Goal: Check status: Check status

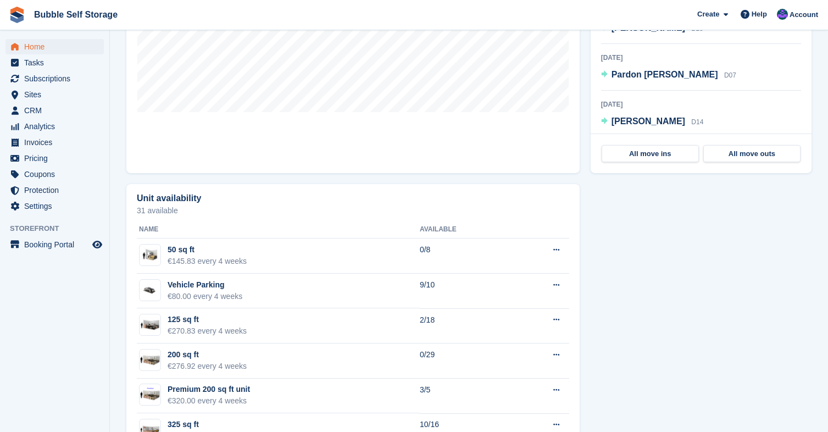
scroll to position [330, 0]
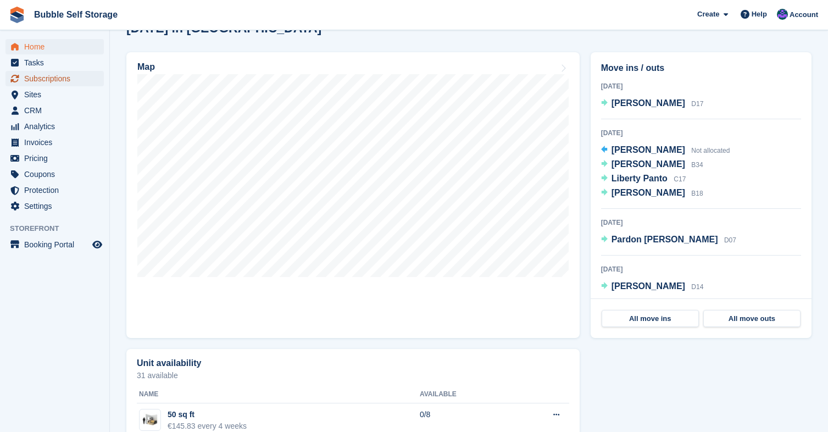
click at [58, 79] on span "Subscriptions" at bounding box center [57, 78] width 66 height 15
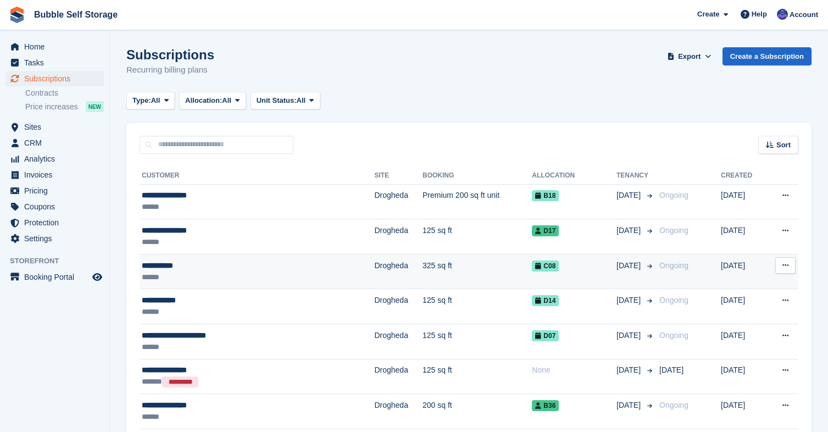
scroll to position [165, 0]
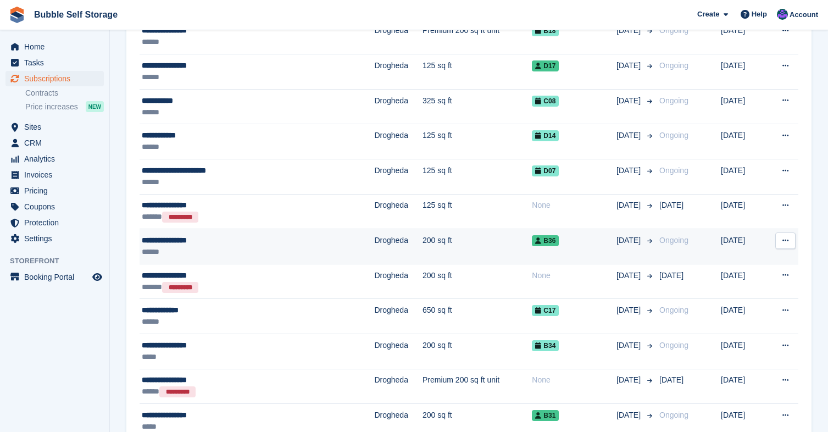
click at [172, 242] on div "**********" at bounding box center [223, 241] width 163 height 12
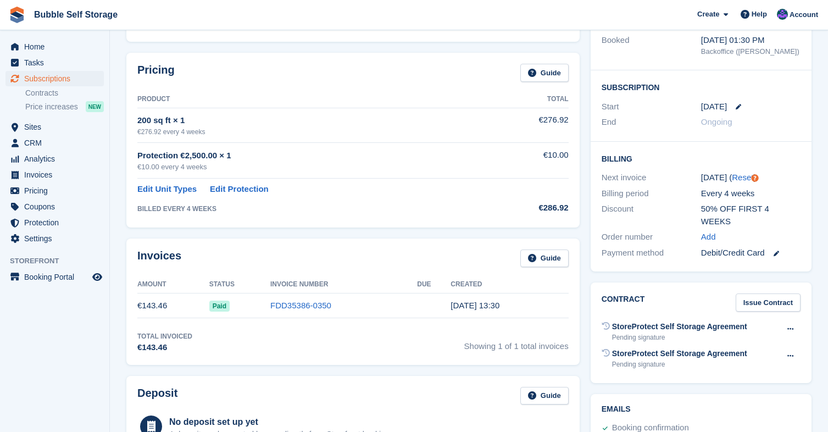
scroll to position [165, 0]
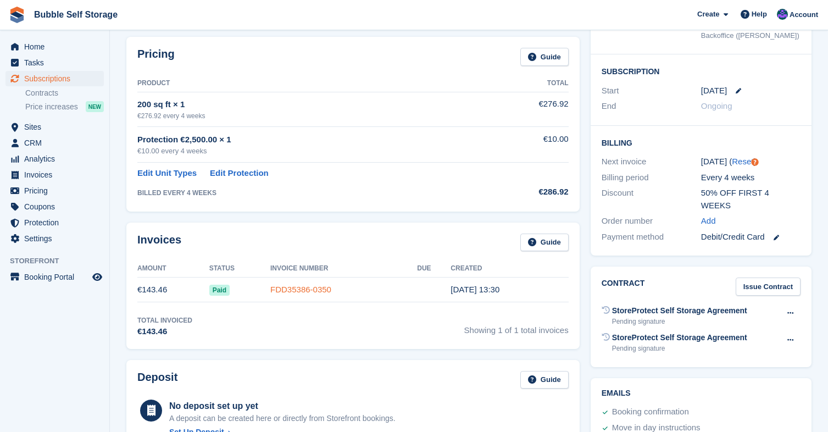
click at [309, 291] on link "FDD35386-0350" at bounding box center [300, 288] width 61 height 9
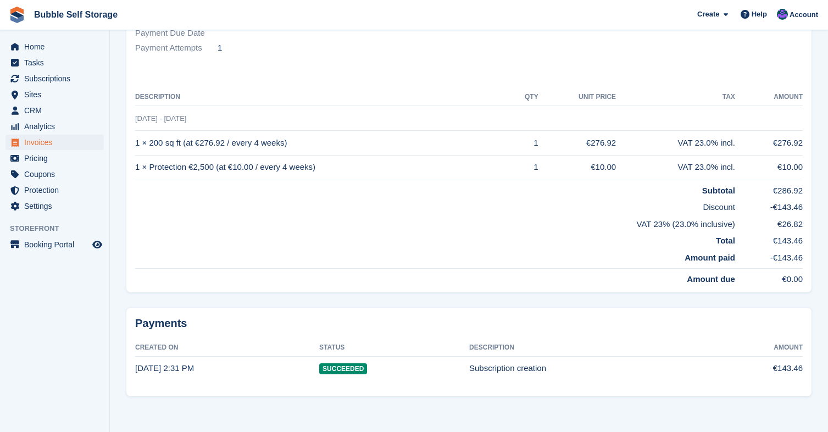
scroll to position [230, 0]
